Goal: Information Seeking & Learning: Check status

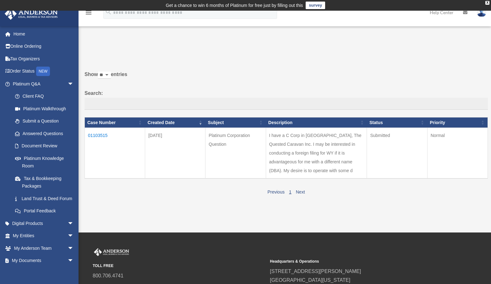
click at [101, 135] on td "01103515" at bounding box center [115, 153] width 60 height 51
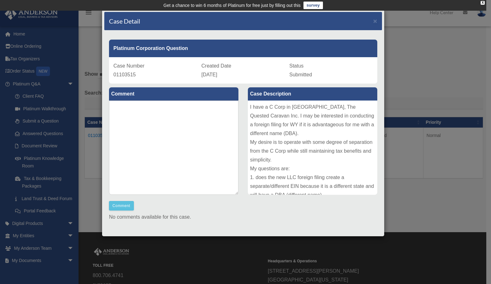
click at [407, 64] on div "Case Detail × Platinum Corporation Question Case Number 01103515 Created Date S…" at bounding box center [245, 142] width 491 height 284
